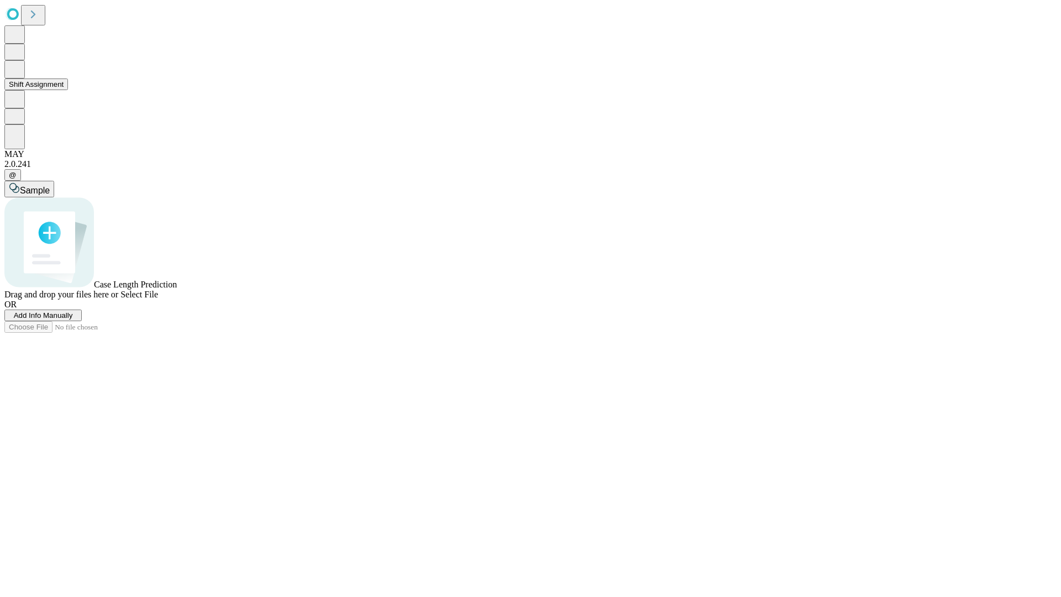
click at [68, 90] on button "Shift Assignment" at bounding box center [36, 85] width 64 height 12
